Goal: Information Seeking & Learning: Learn about a topic

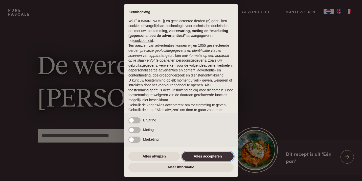
click at [222, 155] on button "Alles accepteren" at bounding box center [208, 156] width 52 height 9
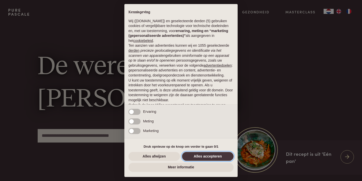
scroll to position [18, 0]
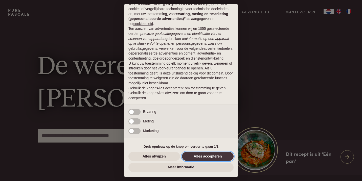
click at [216, 156] on button "Alles accepteren" at bounding box center [208, 156] width 52 height 9
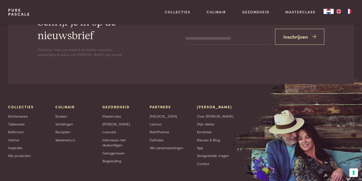
scroll to position [1520, 0]
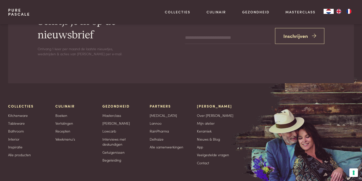
click at [215, 140] on div "Meer Pascale Over Pascale Mijn atelier Keramiek Nieuws & Blog App Veelgestelde …" at bounding box center [216, 135] width 39 height 62
click at [215, 137] on link "Nieuws & Blog" at bounding box center [208, 139] width 23 height 5
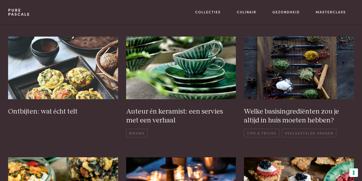
scroll to position [225, 0]
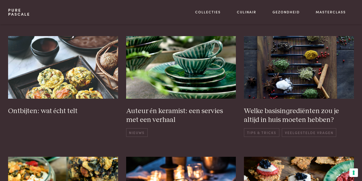
click at [215, 137] on div "De Receptenclub van Pascale Nieuws Verde Lanza by Pascale Naessens: Het groen v…" at bounding box center [181, 110] width 346 height 390
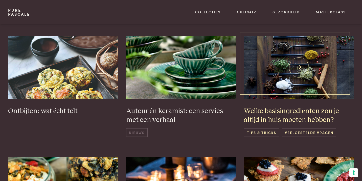
click at [270, 110] on h3 "Welke basisingrediënten zou je altijd in huis moeten hebben?" at bounding box center [299, 115] width 110 height 17
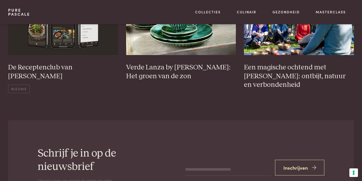
scroll to position [744, 0]
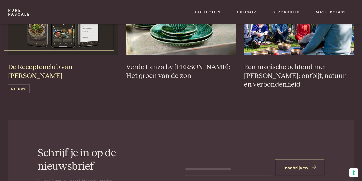
click at [53, 67] on h3 "De Receptenclub van [PERSON_NAME]" at bounding box center [63, 71] width 110 height 17
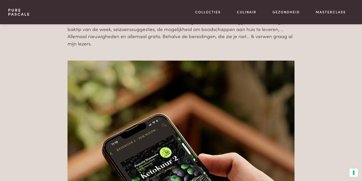
scroll to position [460, 0]
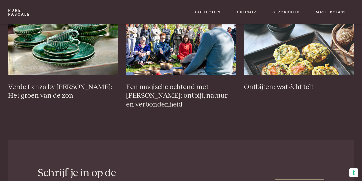
scroll to position [1389, 0]
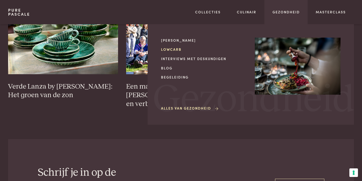
click at [175, 50] on link "Lowcarb" at bounding box center [204, 49] width 86 height 5
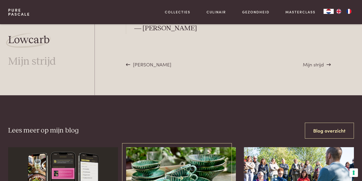
scroll to position [1486, 0]
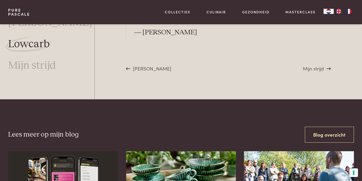
click at [152, 65] on span "[PERSON_NAME]" at bounding box center [152, 68] width 38 height 7
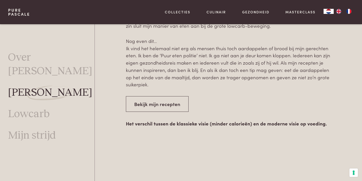
scroll to position [759, 0]
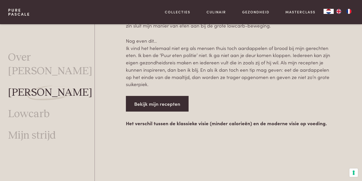
click at [164, 100] on link "Bekijk mijn recepten" at bounding box center [157, 104] width 63 height 16
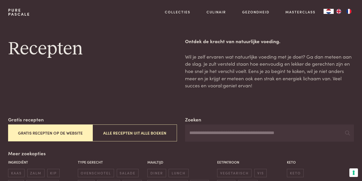
click at [65, 131] on button "Gratis recepten op de website" at bounding box center [50, 133] width 84 height 17
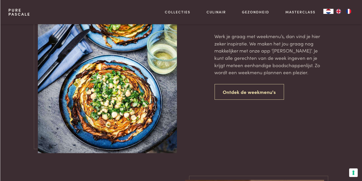
scroll to position [1182, 0]
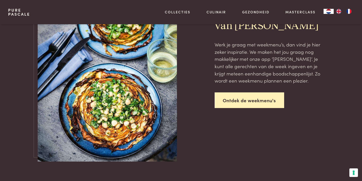
click at [238, 97] on link "Ontdek de weekmenu's" at bounding box center [250, 100] width 70 height 16
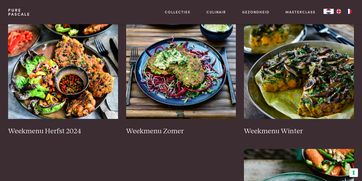
scroll to position [122, 0]
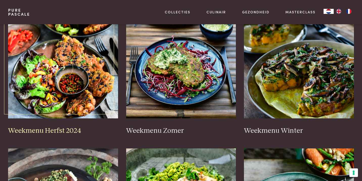
click at [72, 127] on h3 "Weekmenu Herfst 2024" at bounding box center [63, 131] width 110 height 9
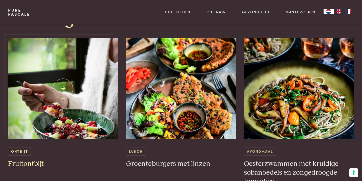
scroll to position [488, 0]
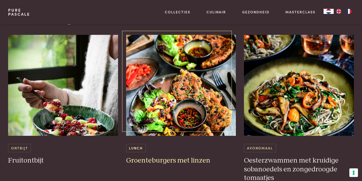
click at [171, 158] on h3 "Groenteburgers met linzen" at bounding box center [181, 160] width 110 height 9
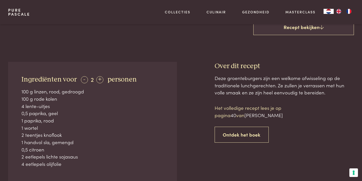
scroll to position [170, 0]
